Goal: Check status: Check status

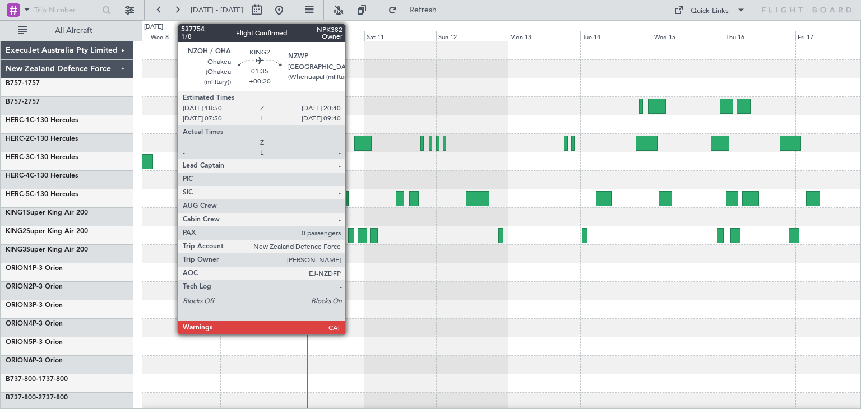
click at [350, 237] on div at bounding box center [351, 235] width 6 height 15
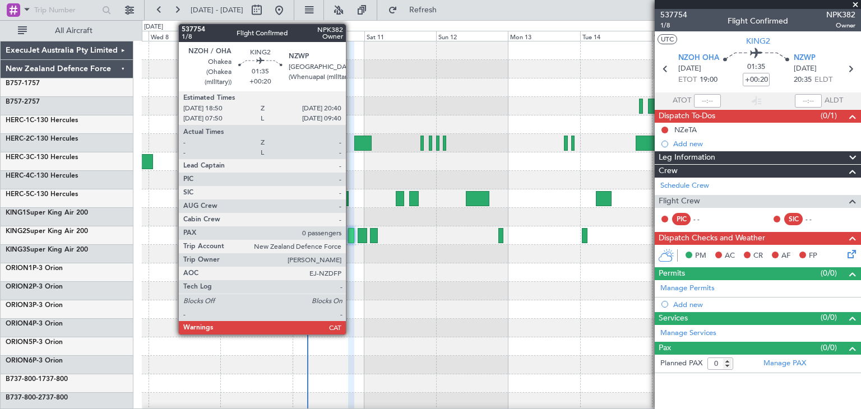
click at [351, 234] on div at bounding box center [351, 235] width 6 height 15
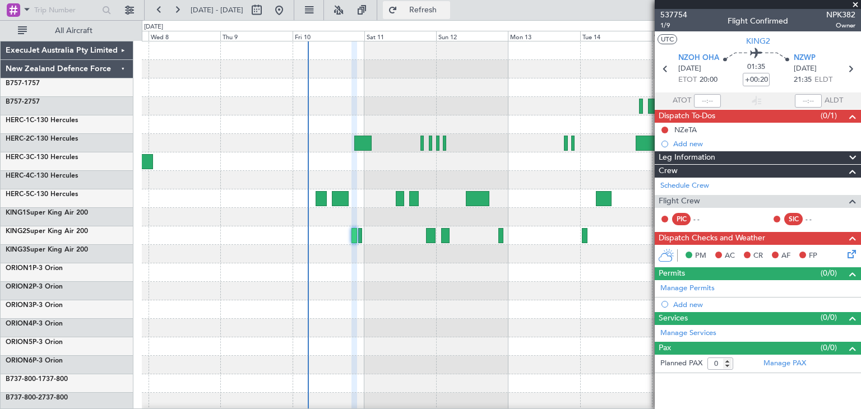
click at [446, 10] on span "Refresh" at bounding box center [423, 10] width 47 height 8
drag, startPoint x: 855, startPoint y: 2, endPoint x: 749, endPoint y: 8, distance: 105.6
click at [854, 2] on span at bounding box center [855, 5] width 11 height 10
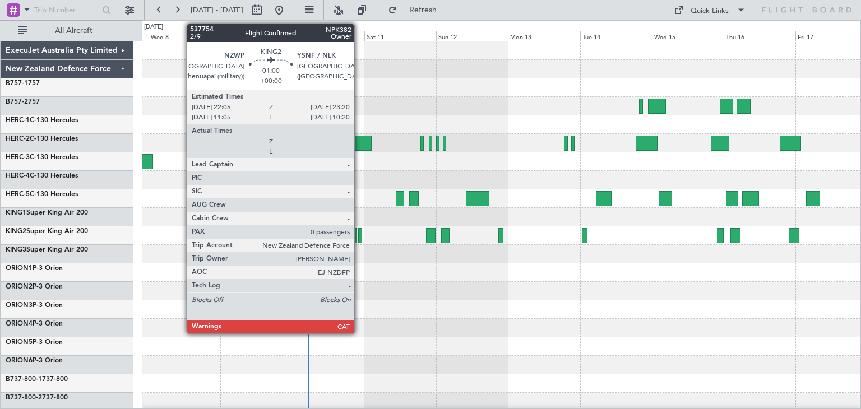
click at [359, 237] on div at bounding box center [360, 235] width 4 height 15
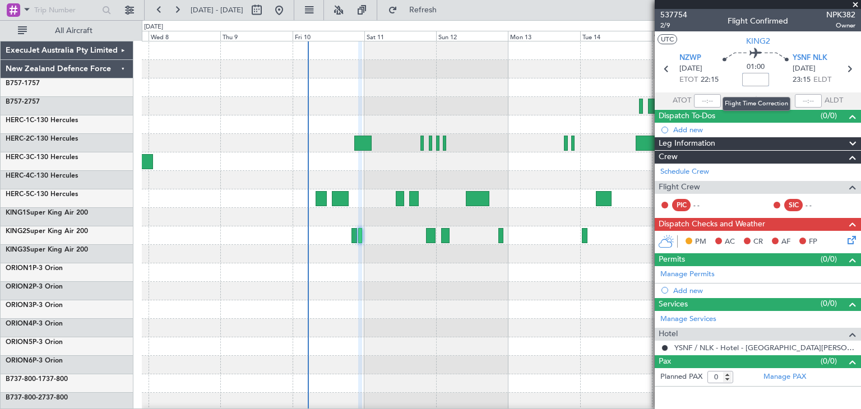
click at [755, 78] on input at bounding box center [755, 79] width 27 height 13
type input "+00:00"
drag, startPoint x: 743, startPoint y: 81, endPoint x: 774, endPoint y: 81, distance: 30.8
click at [774, 81] on div "01:00 +00:00" at bounding box center [756, 68] width 74 height 41
type input "+02:45"
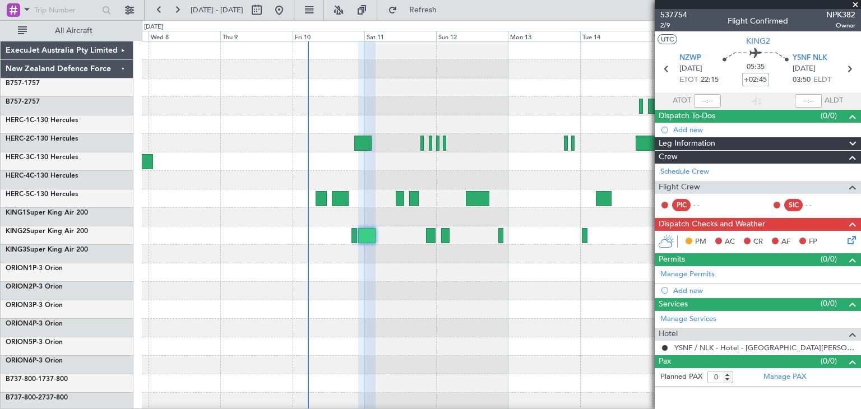
drag, startPoint x: 747, startPoint y: 80, endPoint x: 770, endPoint y: 79, distance: 23.0
click at [770, 79] on div "05:35 +02:45" at bounding box center [756, 68] width 74 height 41
type input "+00:00"
type input "+00:55"
click at [855, 3] on span at bounding box center [855, 5] width 11 height 10
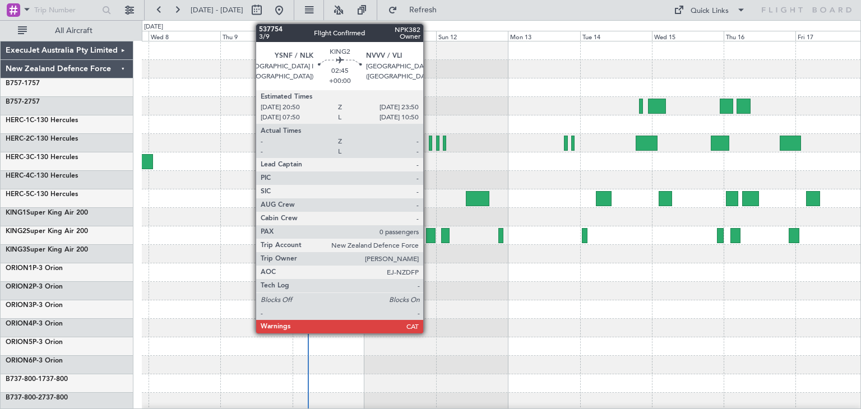
click at [428, 233] on div at bounding box center [431, 235] width 10 height 15
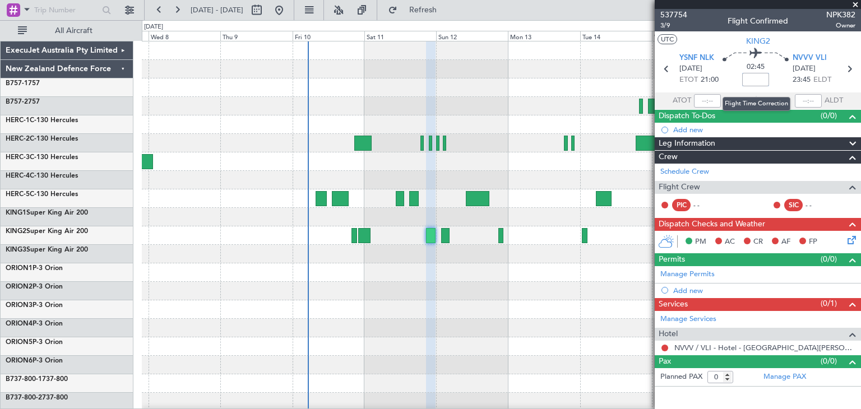
click at [752, 79] on input at bounding box center [755, 79] width 27 height 13
type input "+00:00"
drag, startPoint x: 745, startPoint y: 79, endPoint x: 769, endPoint y: 79, distance: 24.7
click at [769, 79] on input "+00:00" at bounding box center [755, 79] width 27 height 13
type input "+00:15"
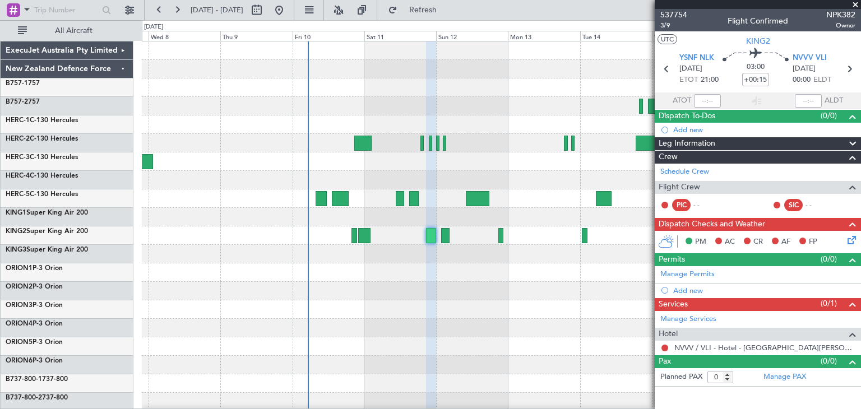
click at [857, 3] on span at bounding box center [855, 5] width 11 height 10
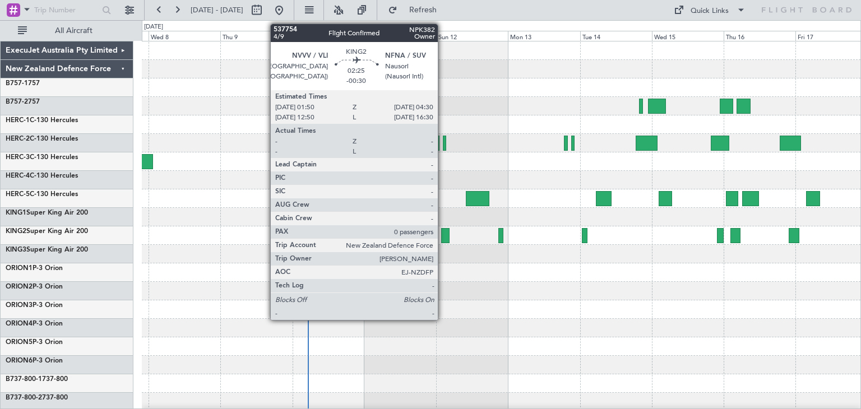
click at [443, 234] on div at bounding box center [445, 235] width 8 height 15
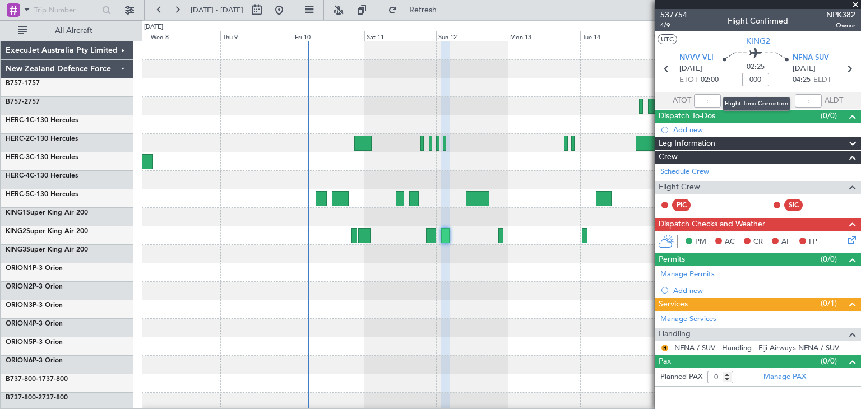
type input "+00:00"
type input "-00:55"
click at [856, 6] on span at bounding box center [855, 5] width 11 height 10
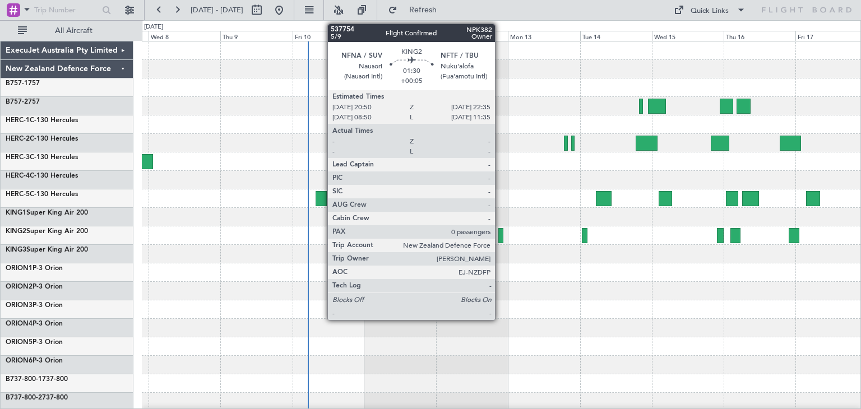
click at [500, 236] on div at bounding box center [502, 235] width 6 height 15
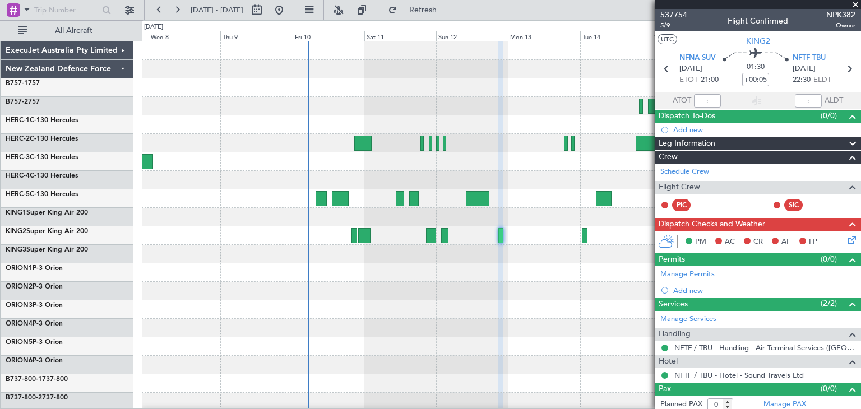
click at [857, 3] on span at bounding box center [855, 5] width 11 height 10
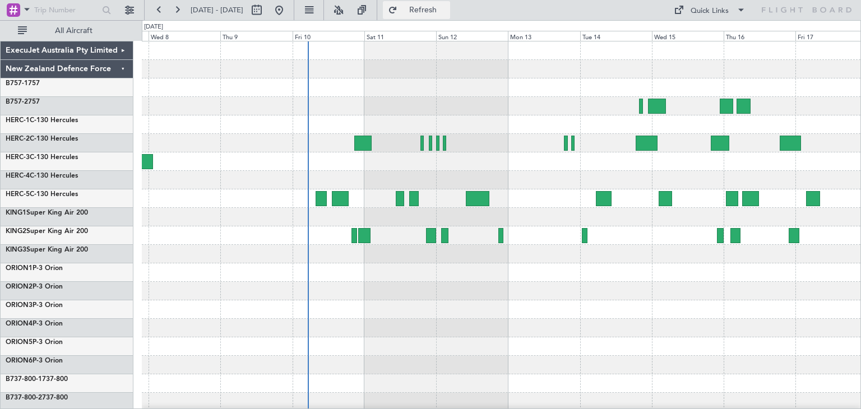
click at [447, 6] on span "Refresh" at bounding box center [423, 10] width 47 height 8
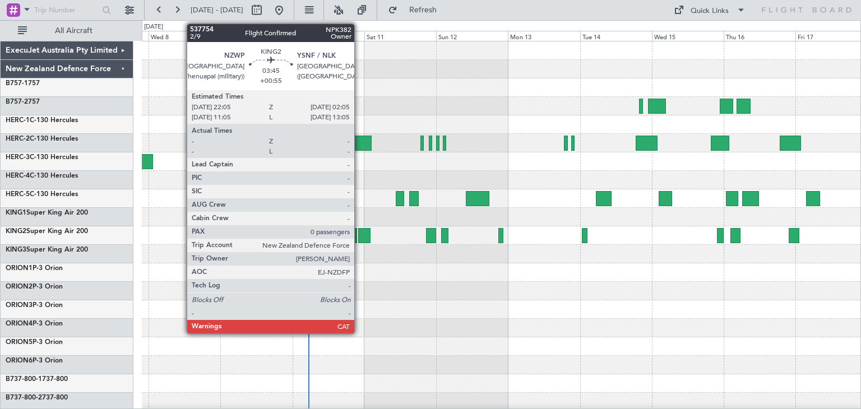
click at [359, 233] on div at bounding box center [364, 235] width 12 height 15
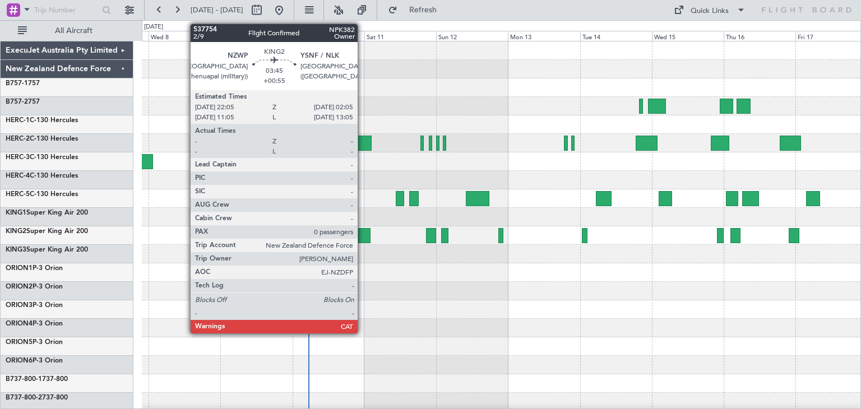
click at [363, 237] on div at bounding box center [364, 235] width 12 height 15
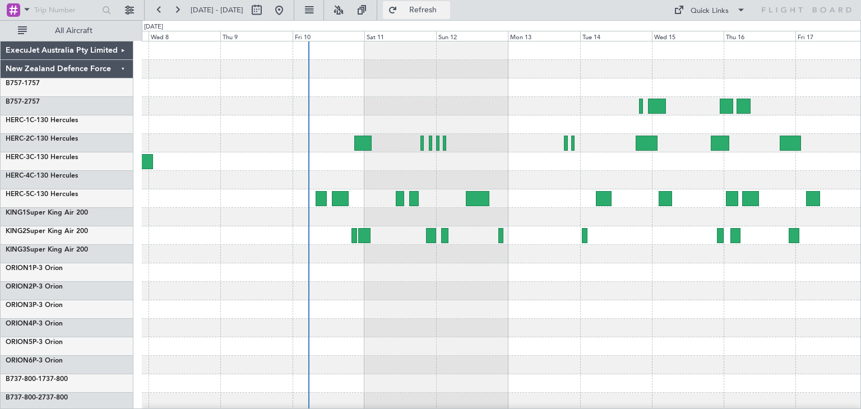
click at [447, 10] on span "Refresh" at bounding box center [423, 10] width 47 height 8
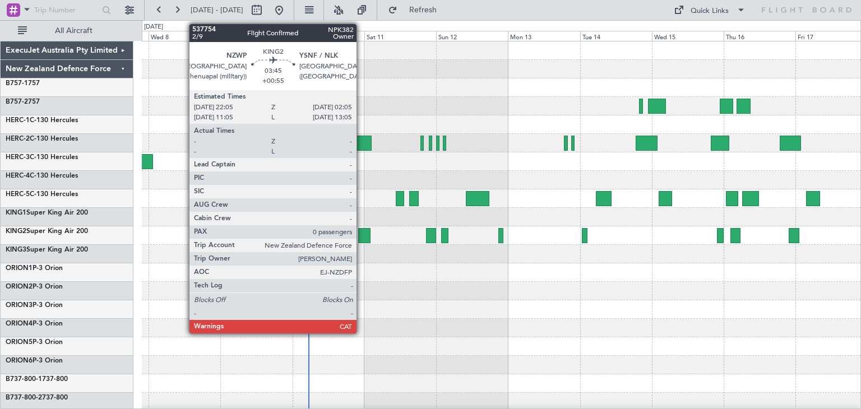
click at [362, 234] on div at bounding box center [364, 235] width 12 height 15
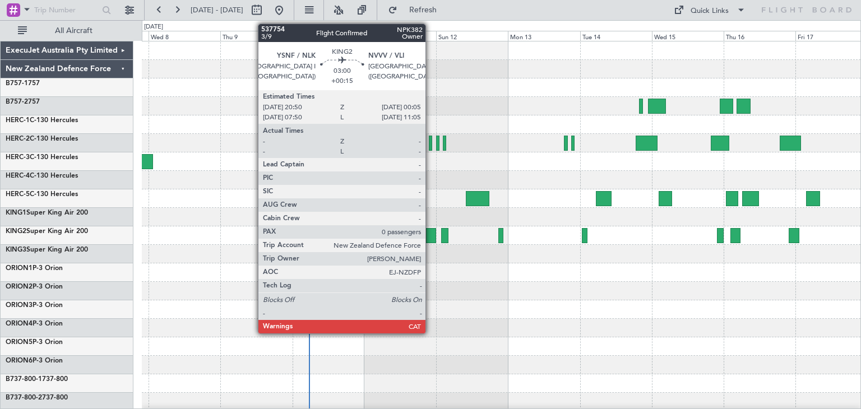
click at [431, 234] on div at bounding box center [431, 235] width 10 height 15
click at [430, 233] on div at bounding box center [431, 235] width 10 height 15
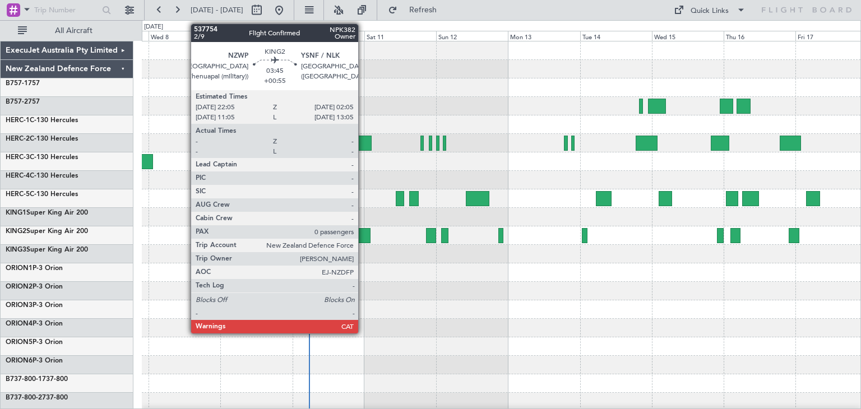
click at [363, 233] on div at bounding box center [364, 235] width 12 height 15
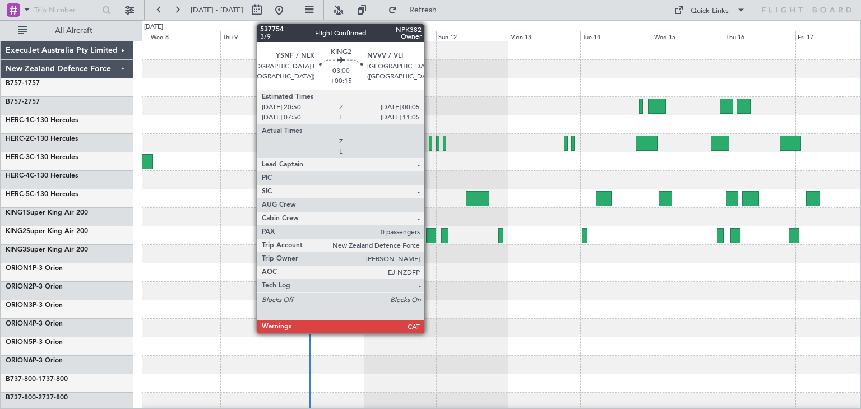
click at [430, 234] on div at bounding box center [431, 235] width 10 height 15
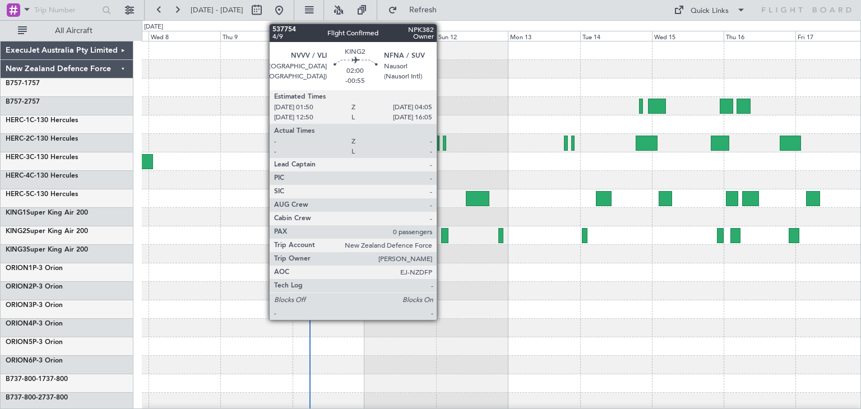
click at [442, 236] on div at bounding box center [444, 235] width 7 height 15
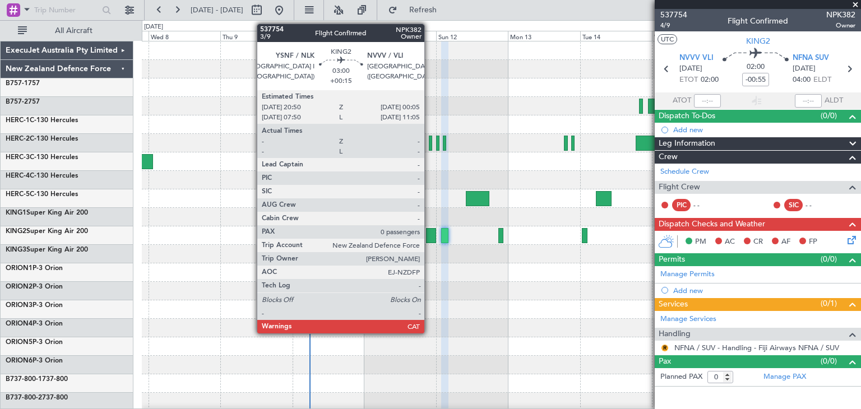
click at [430, 235] on div at bounding box center [431, 235] width 10 height 15
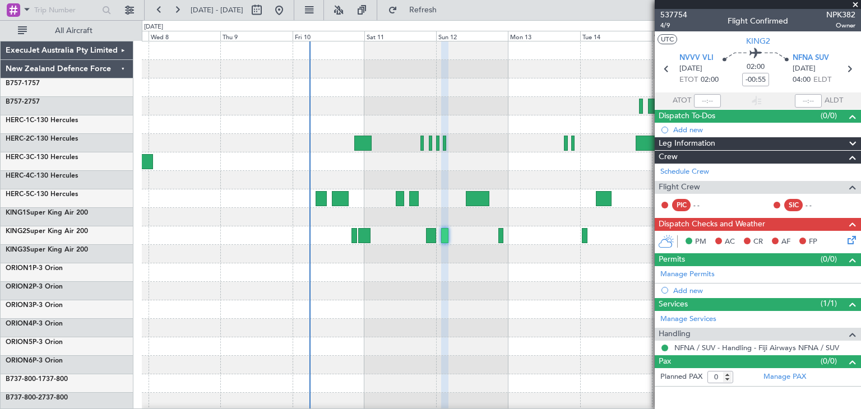
click at [855, 6] on span at bounding box center [855, 5] width 11 height 10
